Goal: Check status: Check status

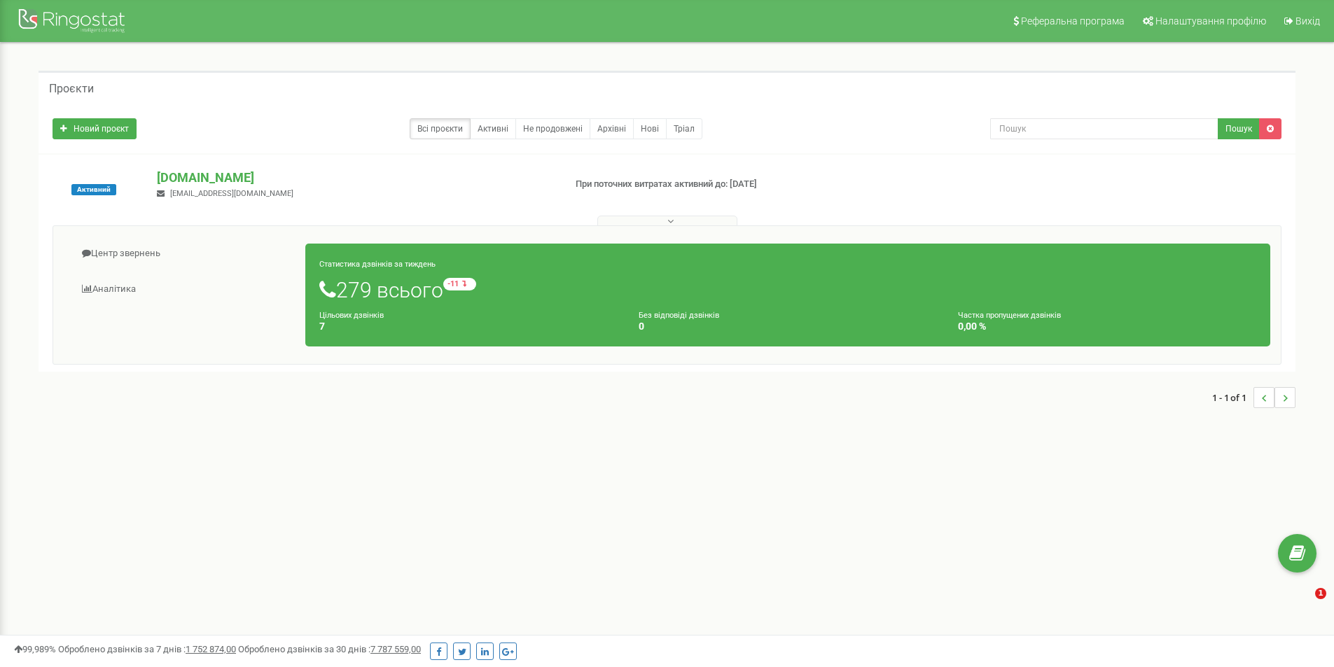
click at [132, 246] on link "Центр звернень" at bounding box center [185, 254] width 242 height 34
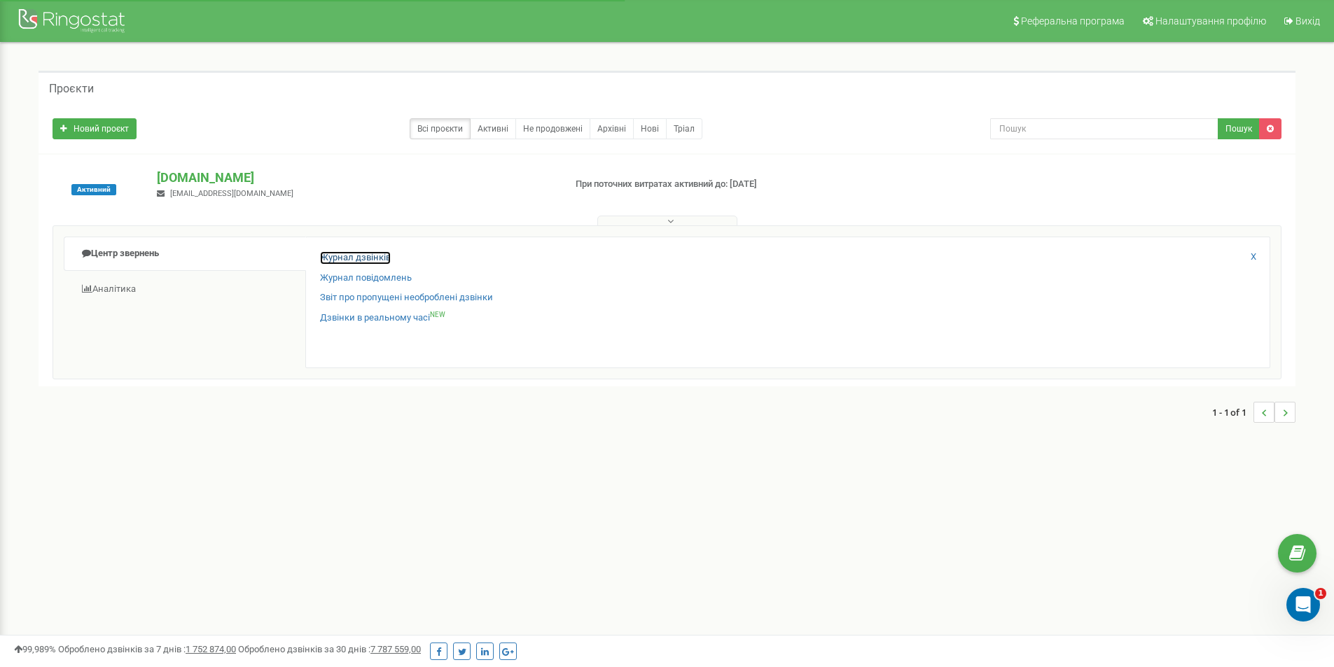
click at [350, 251] on link "Журнал дзвінків" at bounding box center [355, 257] width 71 height 13
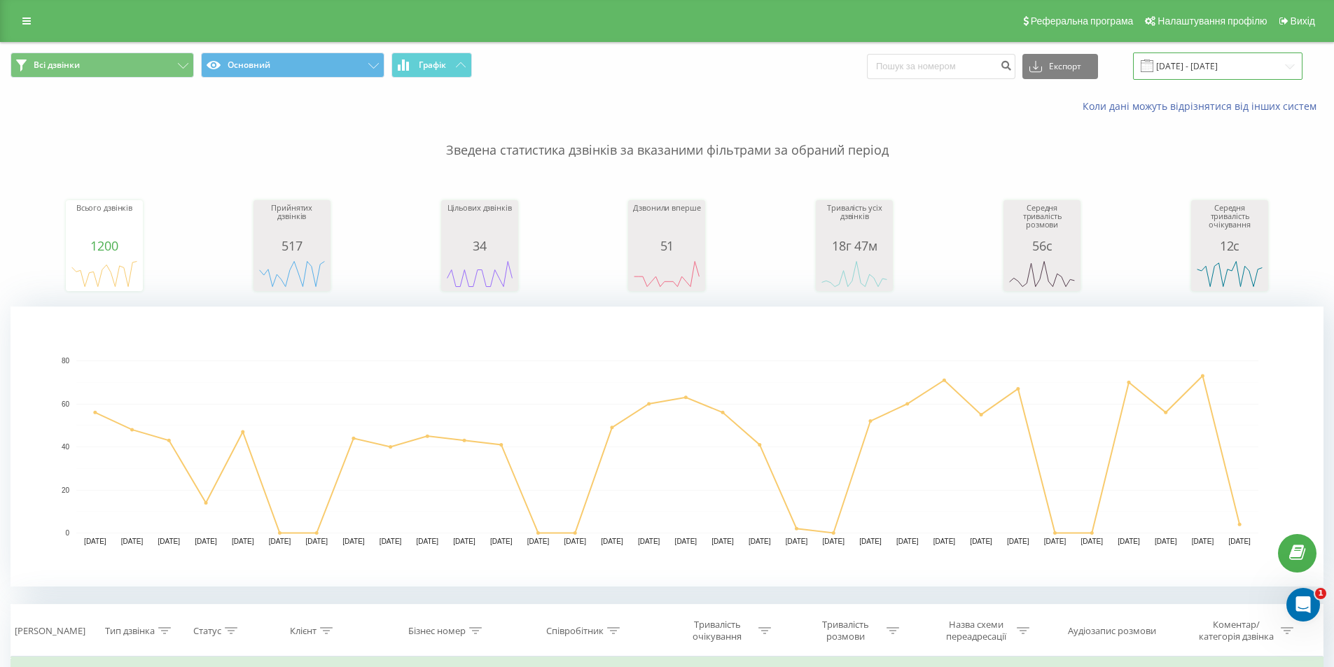
click at [1182, 61] on input "21.07.2025 - 21.08.2025" at bounding box center [1217, 66] width 169 height 27
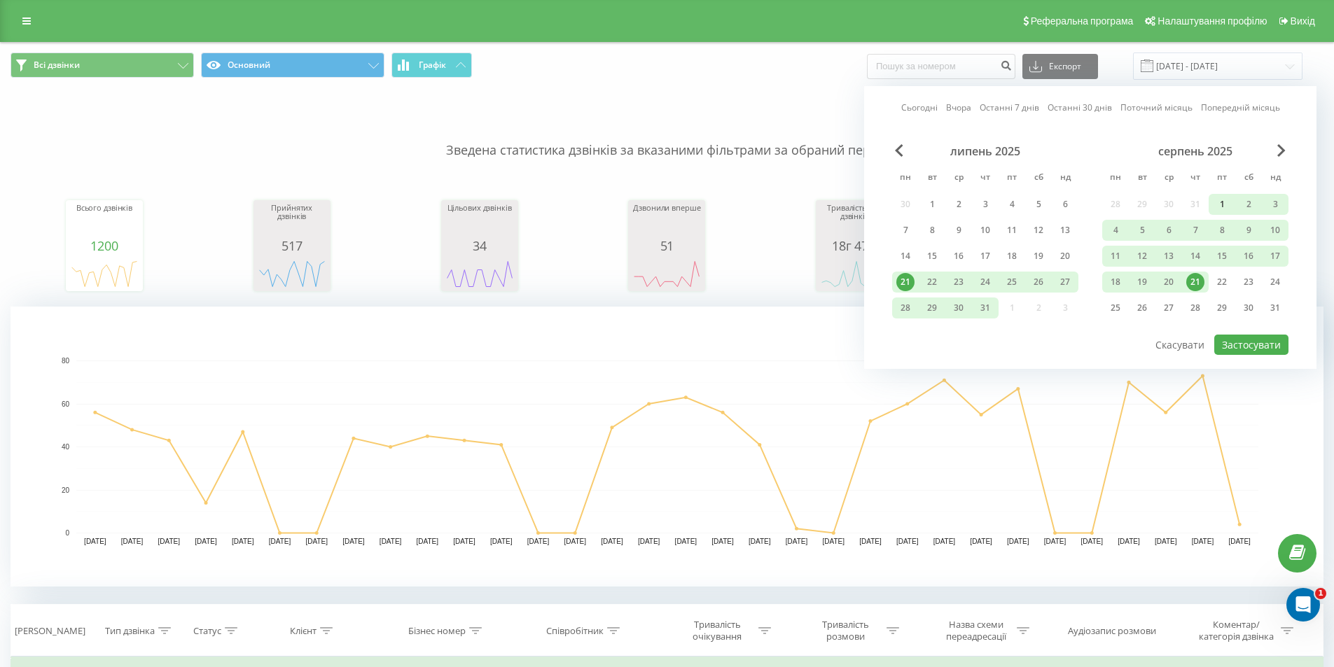
click at [1219, 197] on div "1" at bounding box center [1221, 204] width 18 height 18
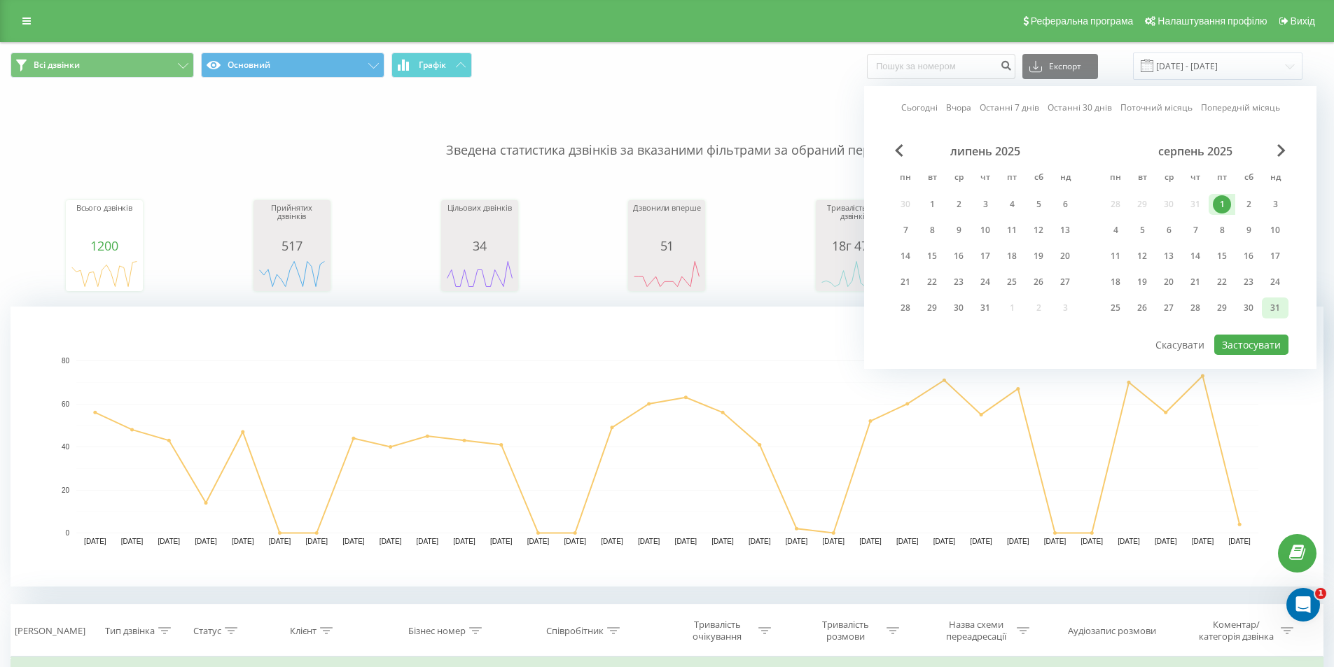
click at [1272, 309] on div "31" at bounding box center [1275, 308] width 18 height 18
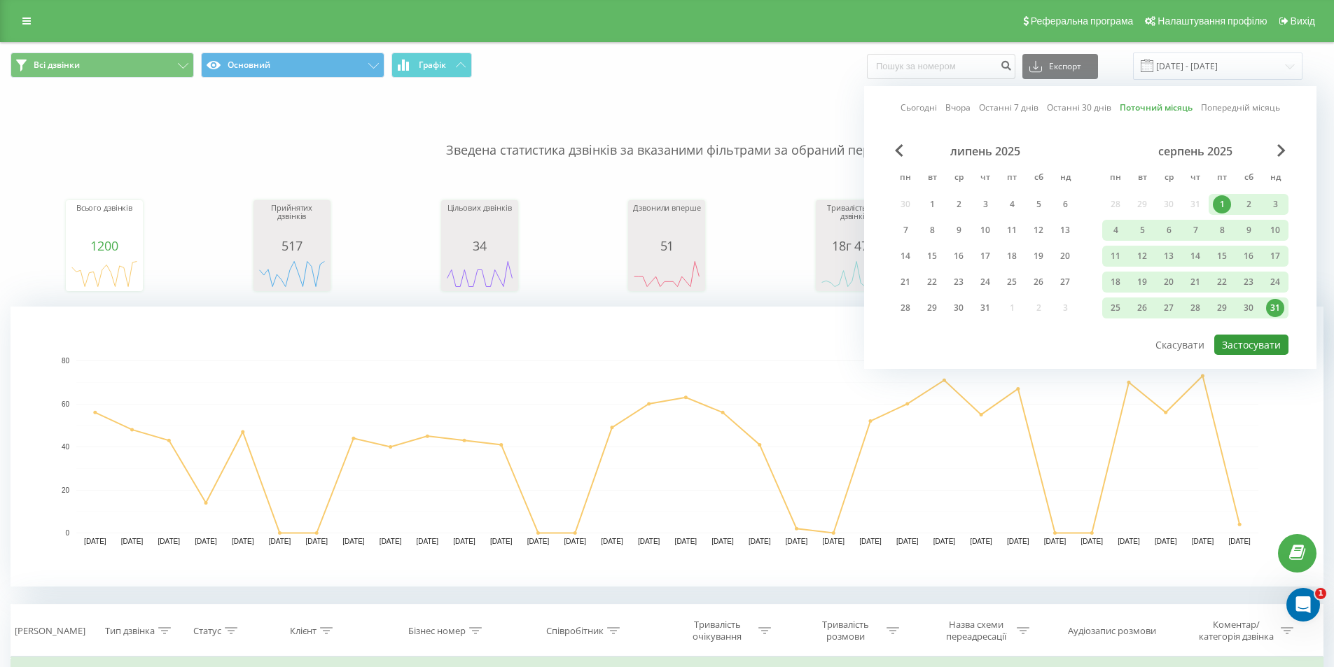
click at [1254, 348] on button "Застосувати" at bounding box center [1251, 345] width 74 height 20
type input "01.08.2025 - 31.08.2025"
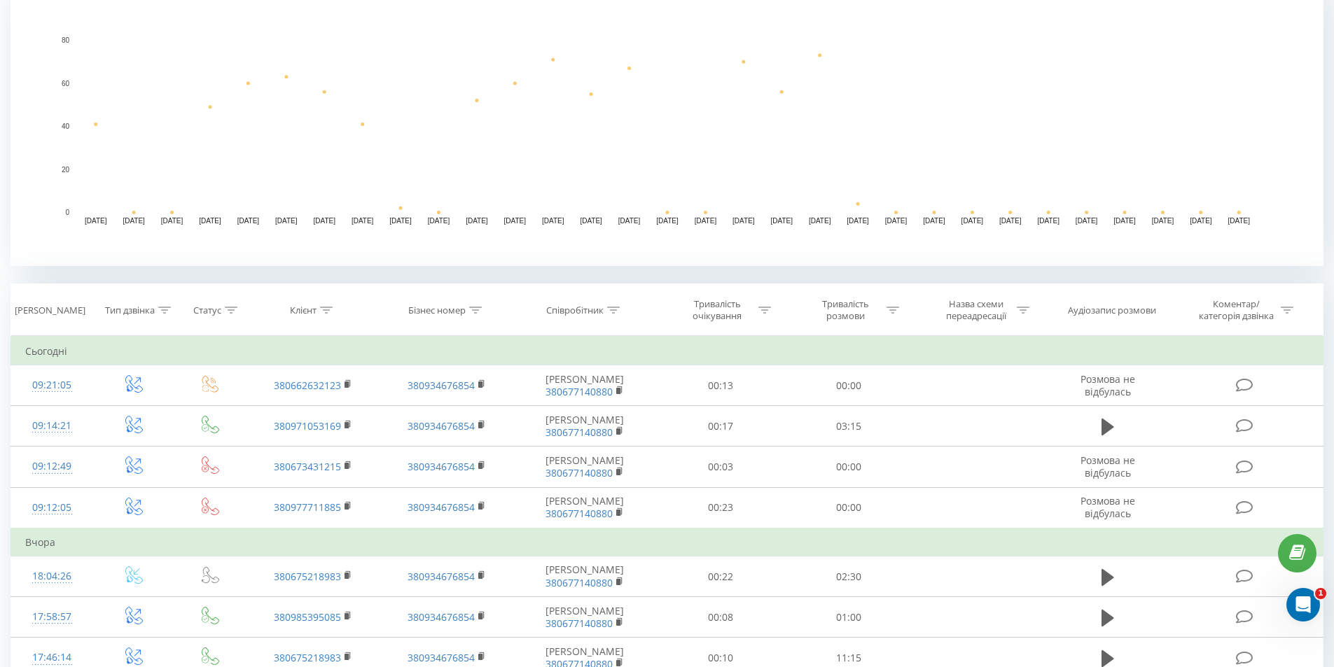
scroll to position [350, 0]
